Goal: Task Accomplishment & Management: Manage account settings

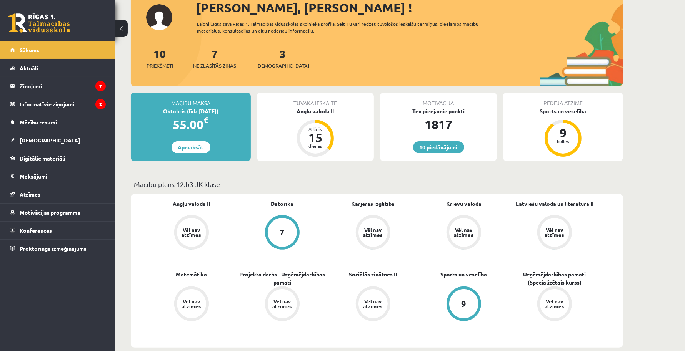
scroll to position [96, 0]
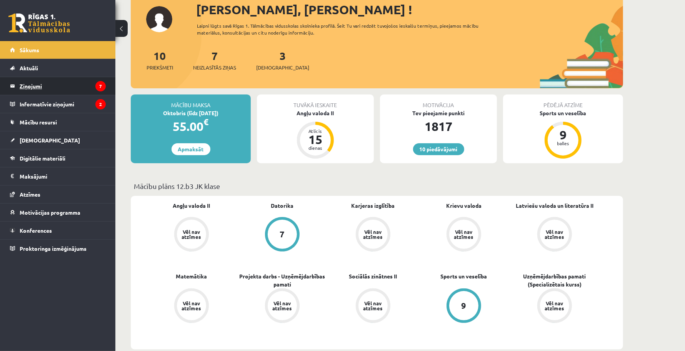
click at [27, 94] on legend "Ziņojumi 7" at bounding box center [63, 86] width 86 height 18
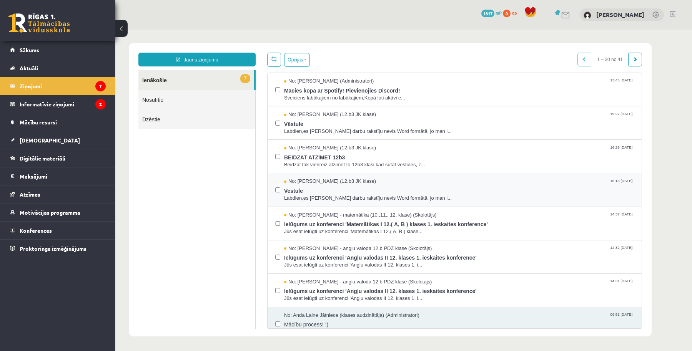
click at [281, 191] on div "No: [PERSON_NAME] (12.b3 JK klase) 16:13 [DATE] Vestule Labdien,es [PERSON_NAME…" at bounding box center [454, 190] width 359 height 24
click at [308, 60] on button "Opcijas" at bounding box center [297, 60] width 26 height 14
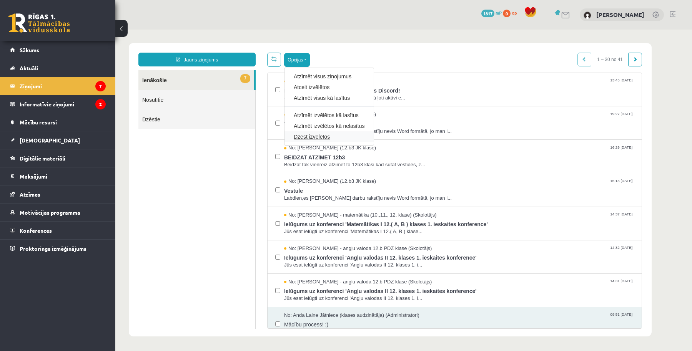
click at [316, 133] on link "Dzēst izvēlētos" at bounding box center [329, 137] width 71 height 8
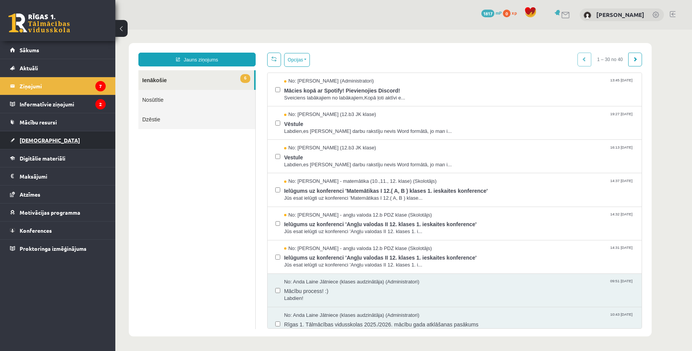
click at [47, 140] on link "[DEMOGRAPHIC_DATA]" at bounding box center [58, 140] width 96 height 18
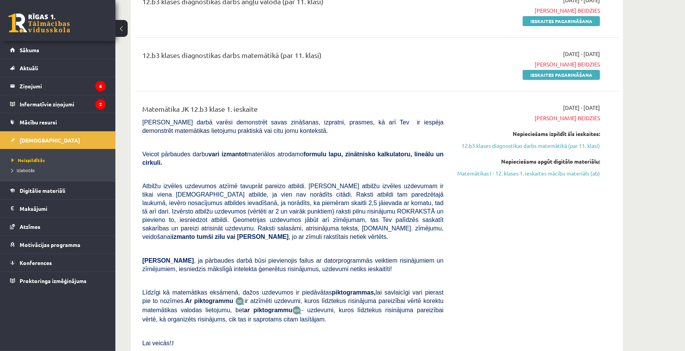
scroll to position [96, 0]
